Goal: Task Accomplishment & Management: Use online tool/utility

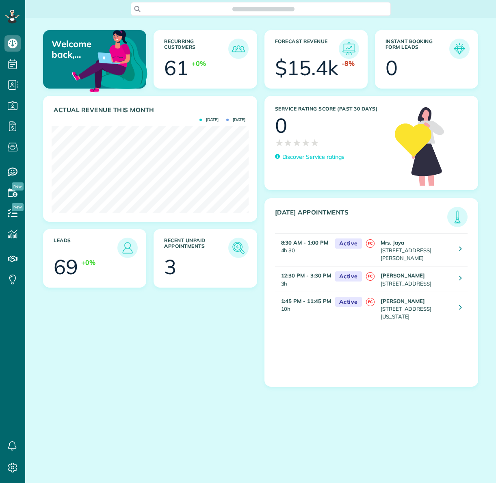
scroll to position [87, 197]
click at [236, 247] on img at bounding box center [238, 247] width 19 height 19
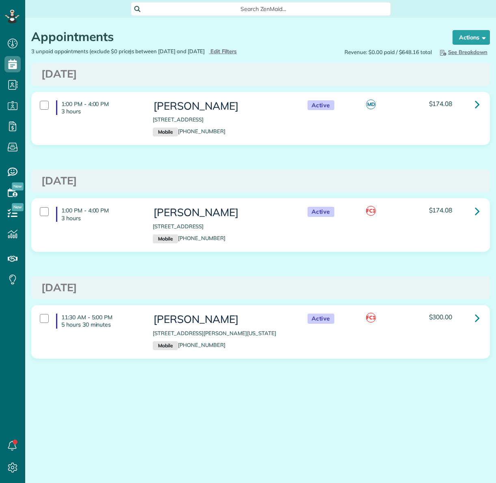
scroll to position [4, 4]
click at [41, 323] on div at bounding box center [44, 318] width 9 height 9
click at [453, 38] on strong "Bulk Actions" at bounding box center [461, 37] width 34 height 7
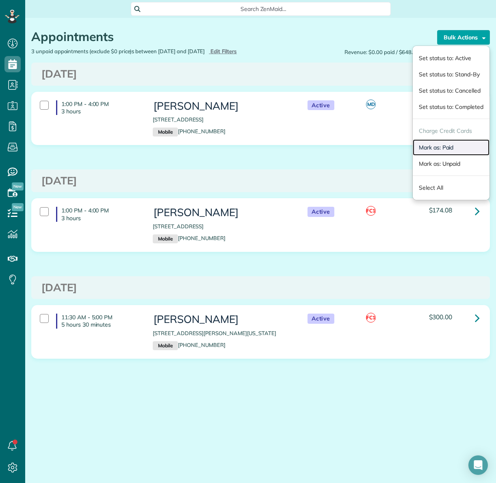
click at [440, 147] on link "Mark as: Paid" at bounding box center [451, 147] width 77 height 16
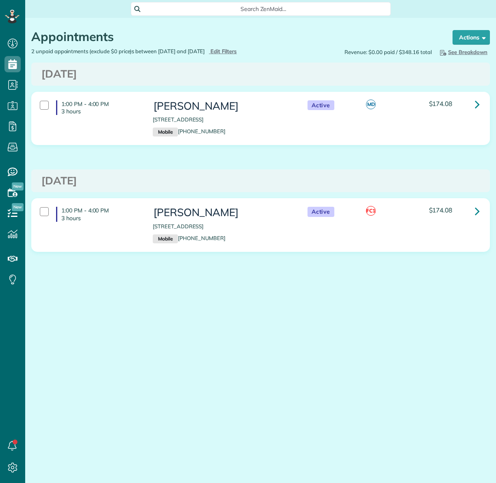
scroll to position [4, 4]
click at [12, 64] on use at bounding box center [13, 64] width 9 height 10
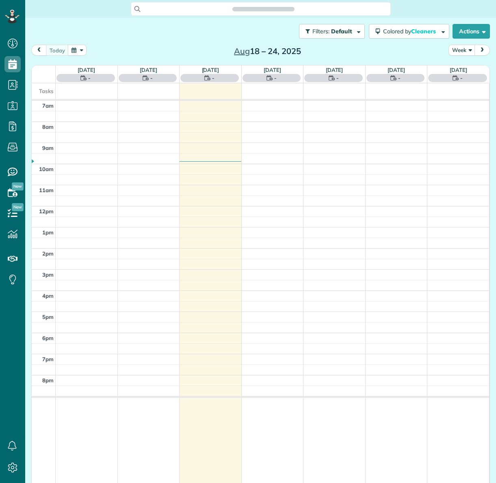
scroll to position [4, 4]
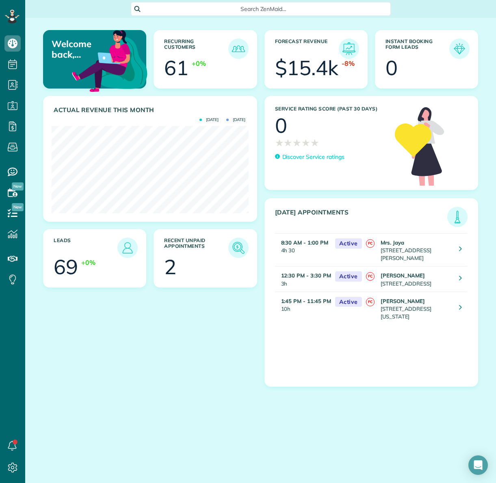
scroll to position [87, 197]
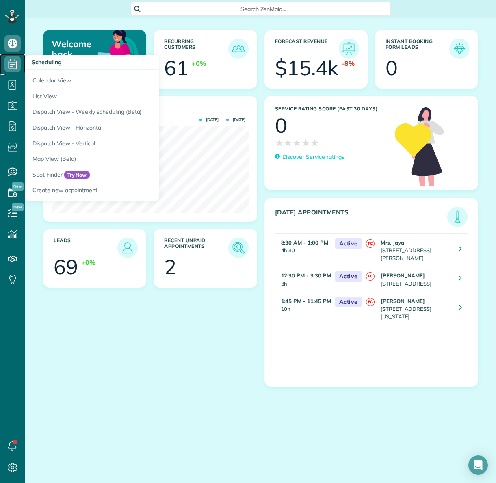
click at [15, 67] on icon at bounding box center [12, 64] width 16 height 16
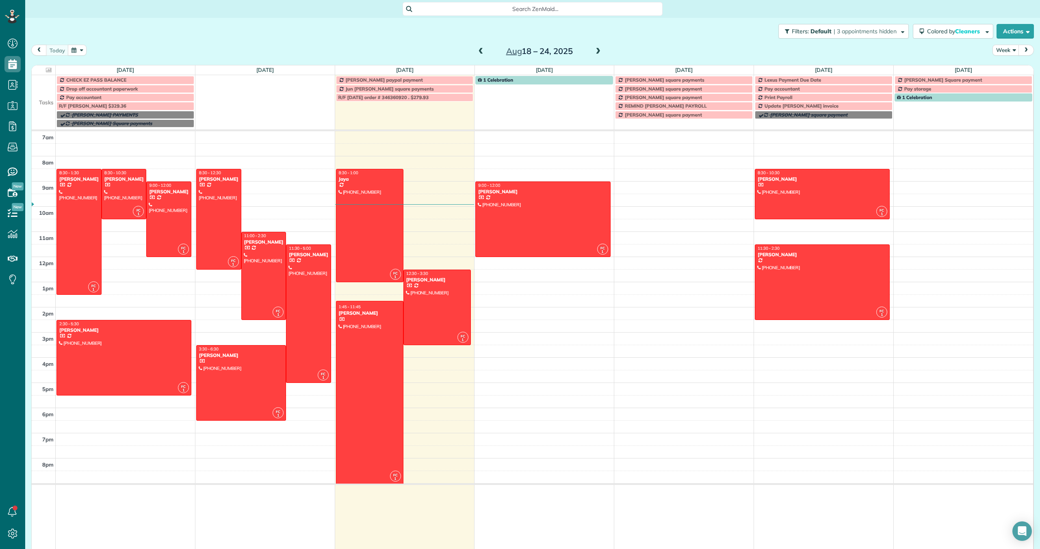
scroll to position [549, 25]
click at [376, 95] on span "R/F [DATE] order # 346360920 . $279.93" at bounding box center [383, 97] width 90 height 6
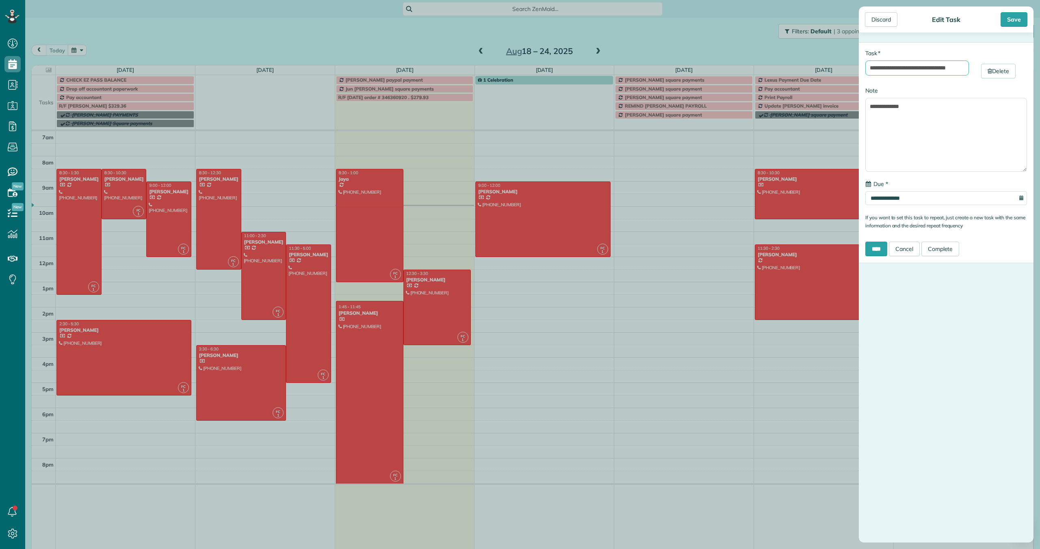
drag, startPoint x: 922, startPoint y: 70, endPoint x: 951, endPoint y: 70, distance: 28.8
click at [496, 70] on input "**********" at bounding box center [917, 68] width 104 height 15
drag, startPoint x: 921, startPoint y: 67, endPoint x: 939, endPoint y: 71, distance: 18.2
click at [496, 71] on input "**********" at bounding box center [917, 69] width 104 height 16
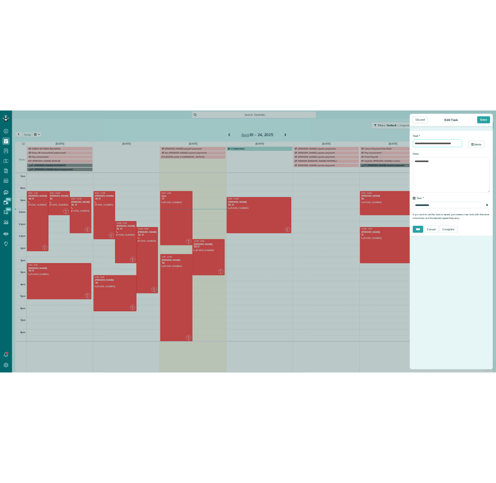
scroll to position [0, 0]
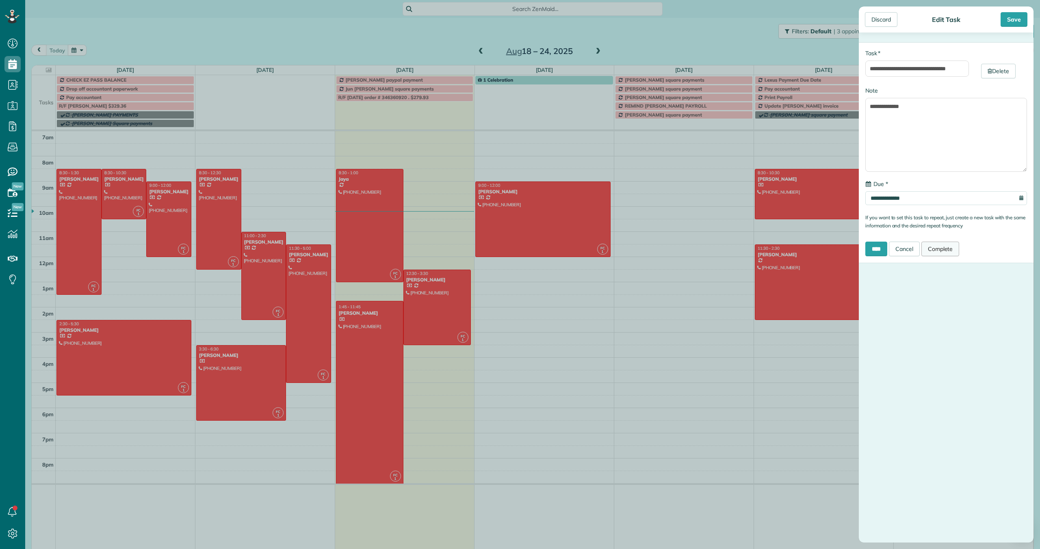
click at [496, 247] on link "Complete" at bounding box center [940, 249] width 38 height 15
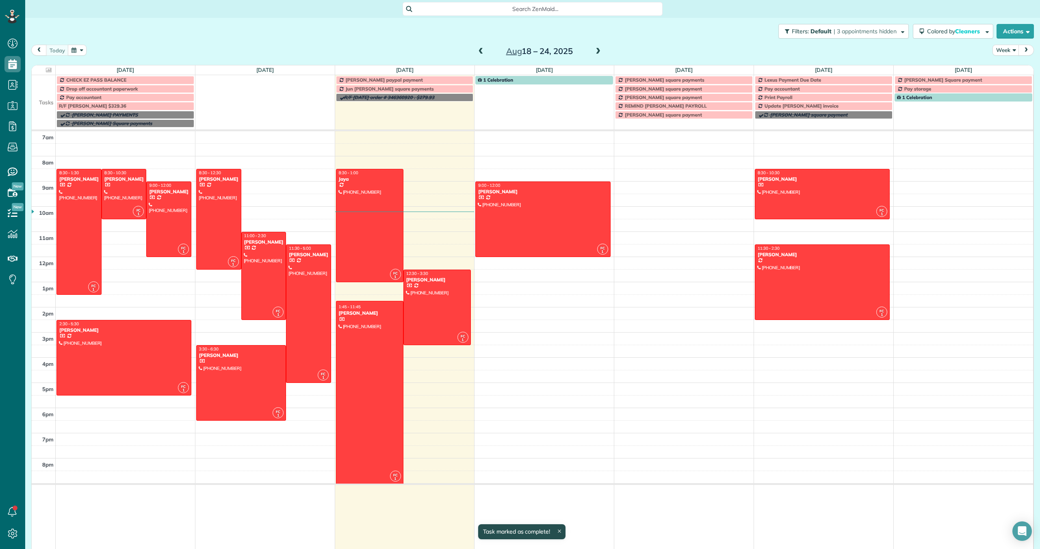
click at [140, 79] on div "CHECK EZ PASS BALANCE" at bounding box center [125, 80] width 133 height 6
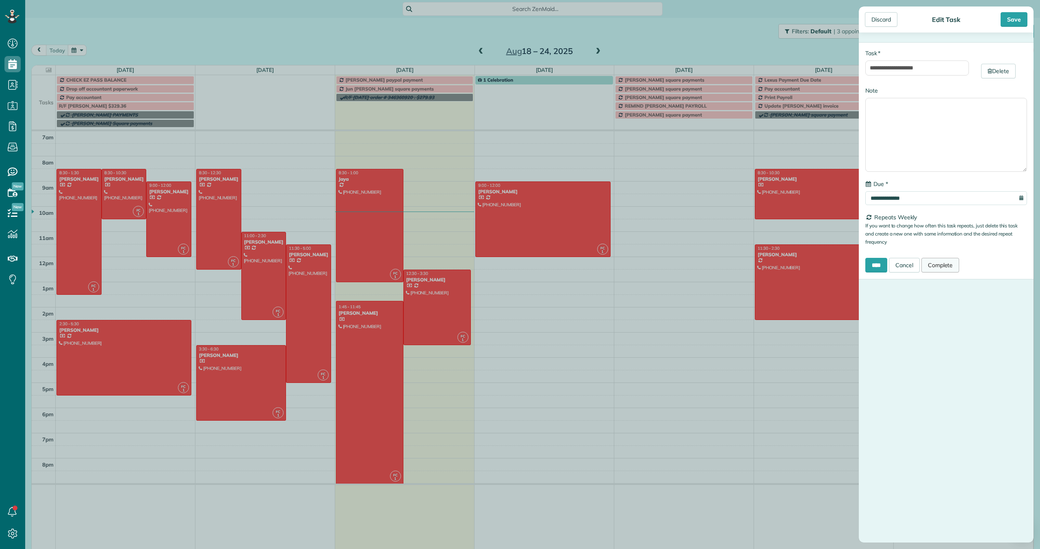
click at [496, 262] on link "Complete" at bounding box center [940, 265] width 38 height 15
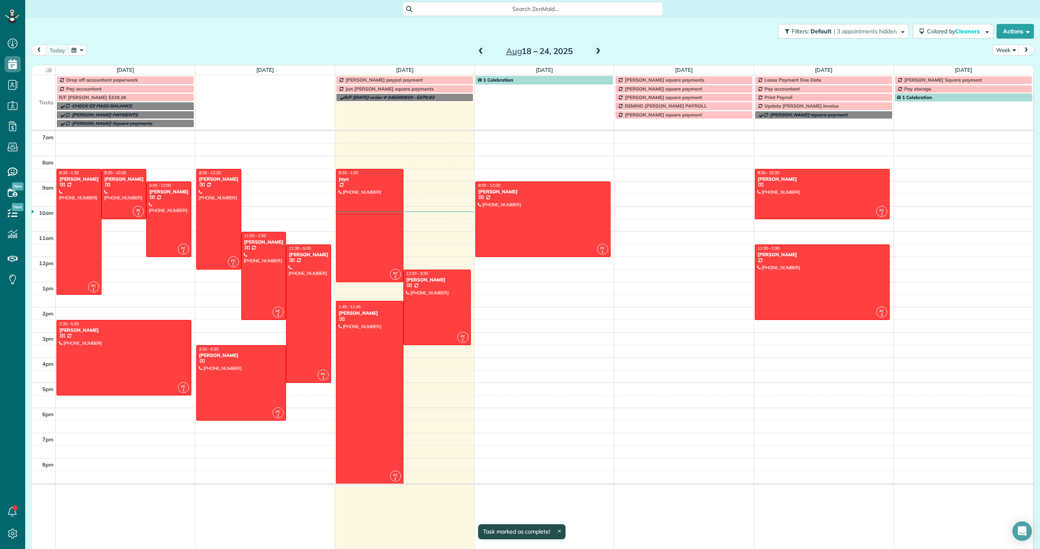
click at [155, 89] on div "Pay accountant" at bounding box center [125, 89] width 133 height 6
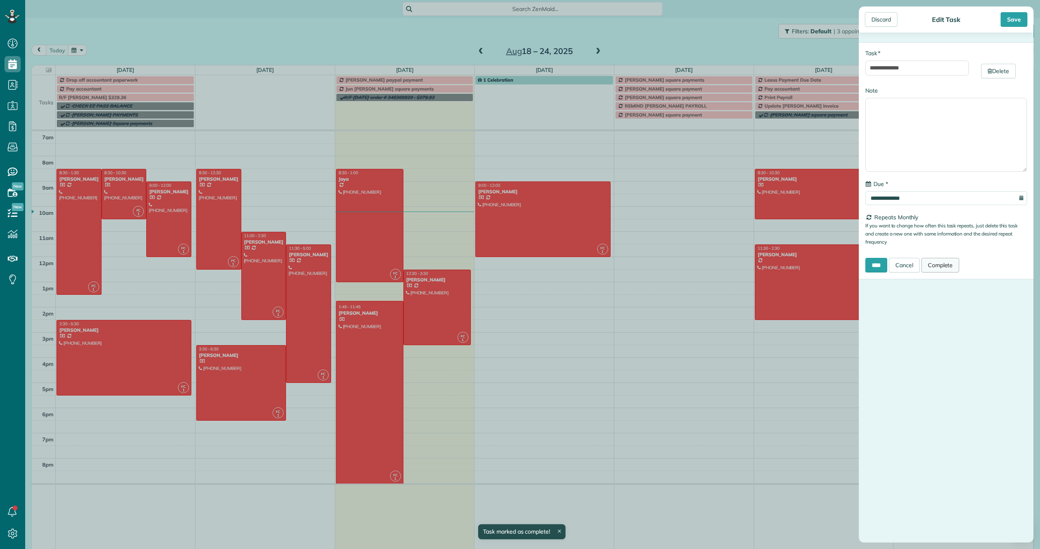
click at [496, 266] on link "Complete" at bounding box center [940, 265] width 38 height 15
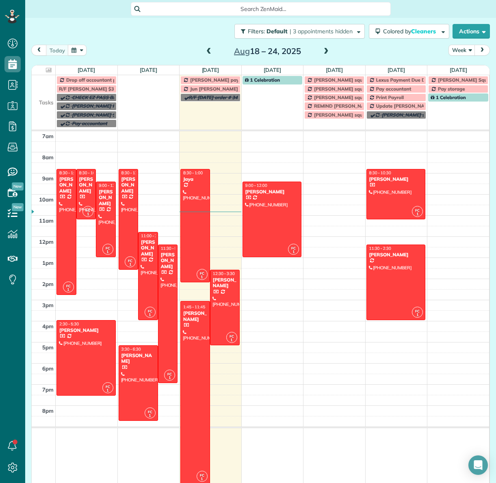
scroll to position [483, 25]
